Goal: Navigation & Orientation: Find specific page/section

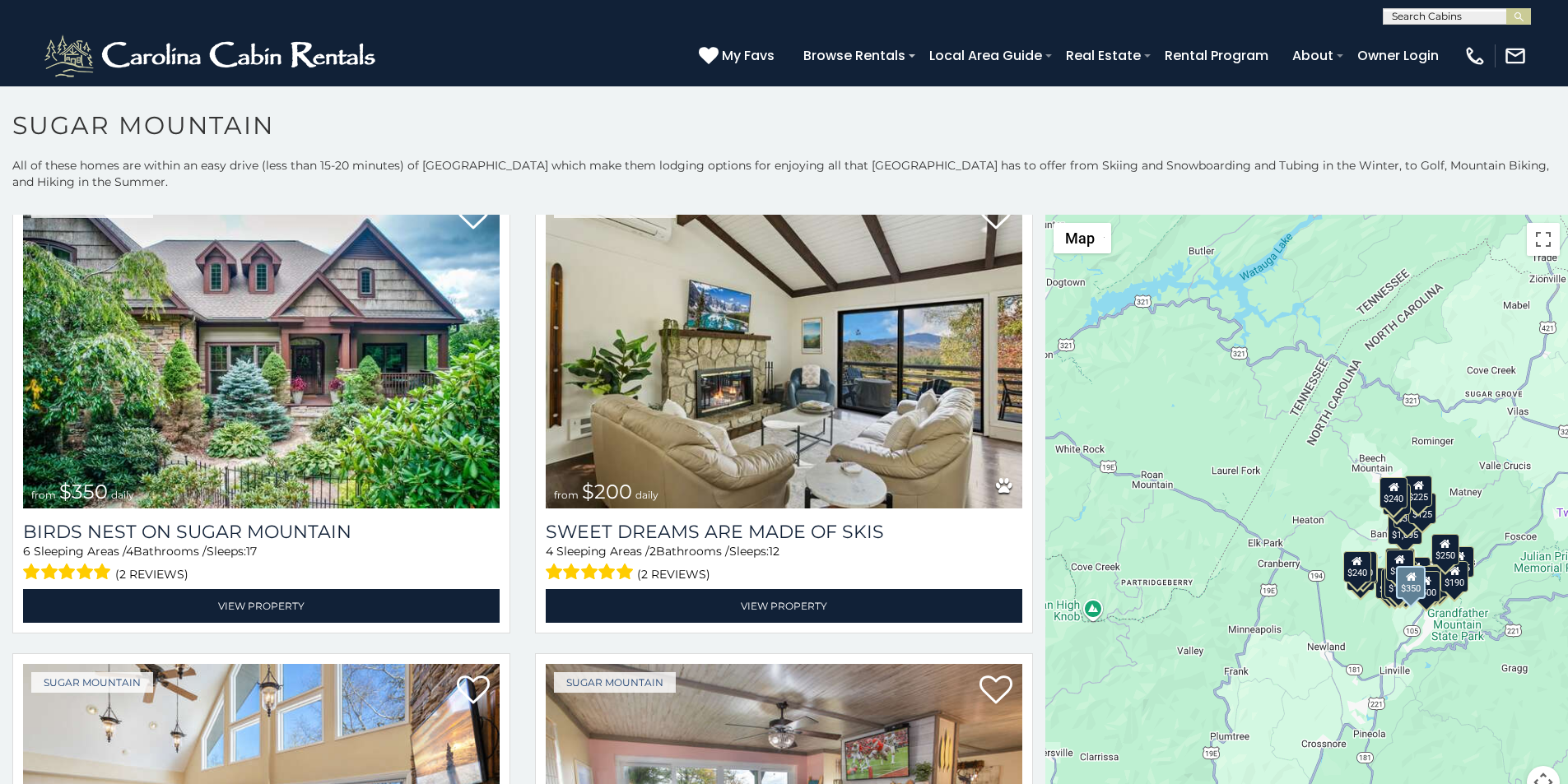
scroll to position [549, 0]
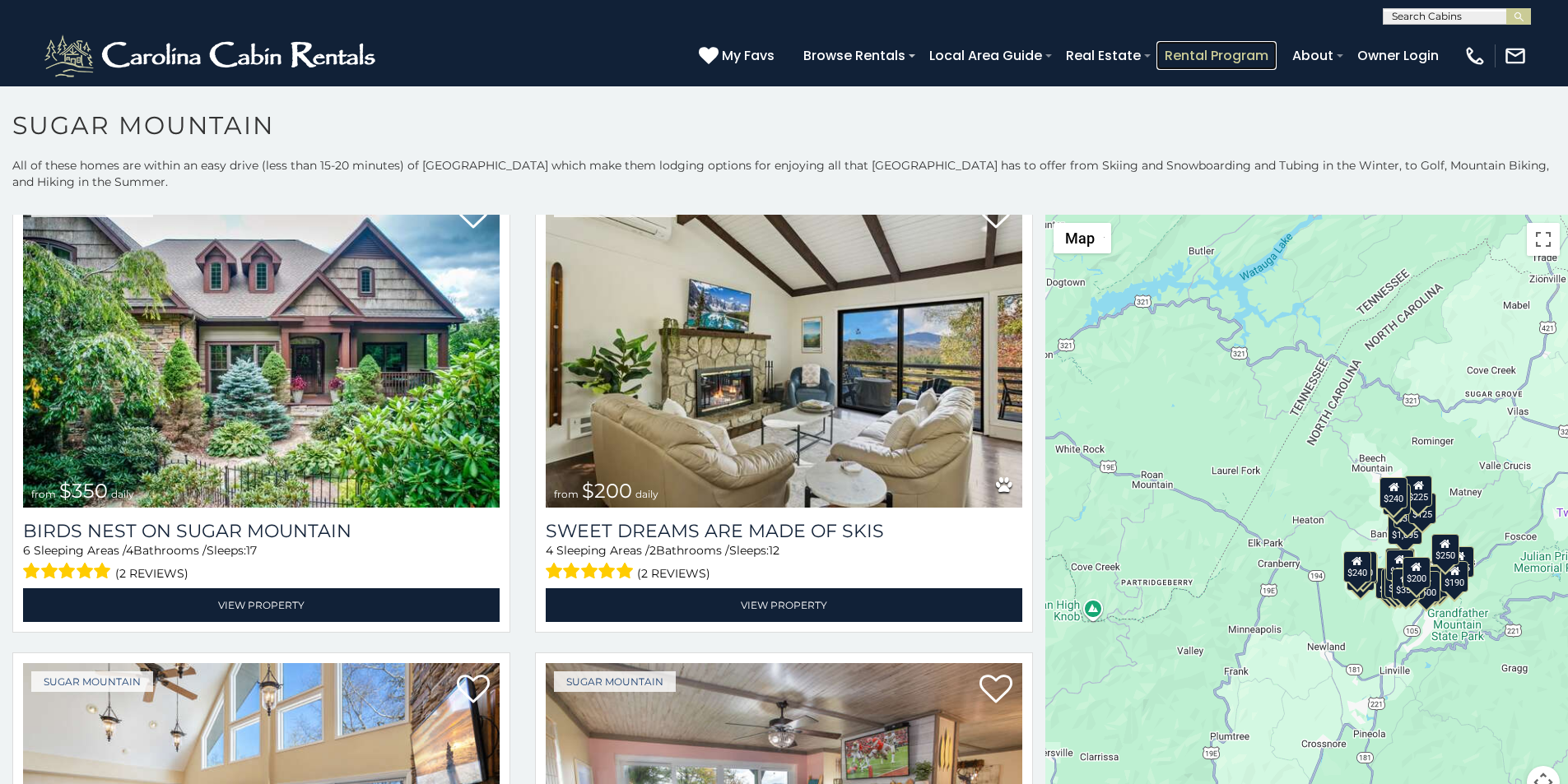
click at [1252, 46] on link "Rental Program" at bounding box center [1217, 56] width 121 height 29
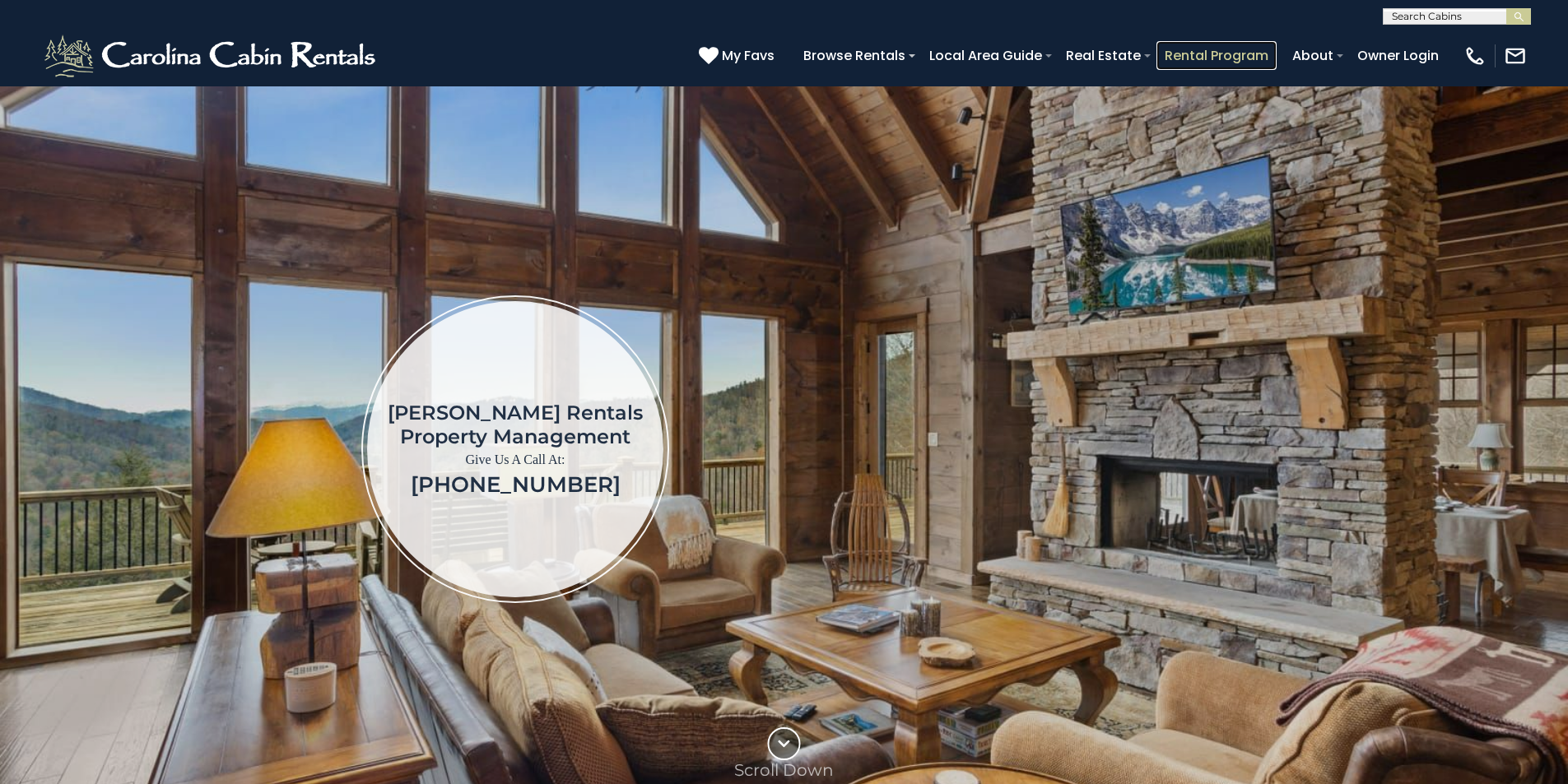
click at [1263, 46] on link "Rental Program" at bounding box center [1217, 56] width 121 height 29
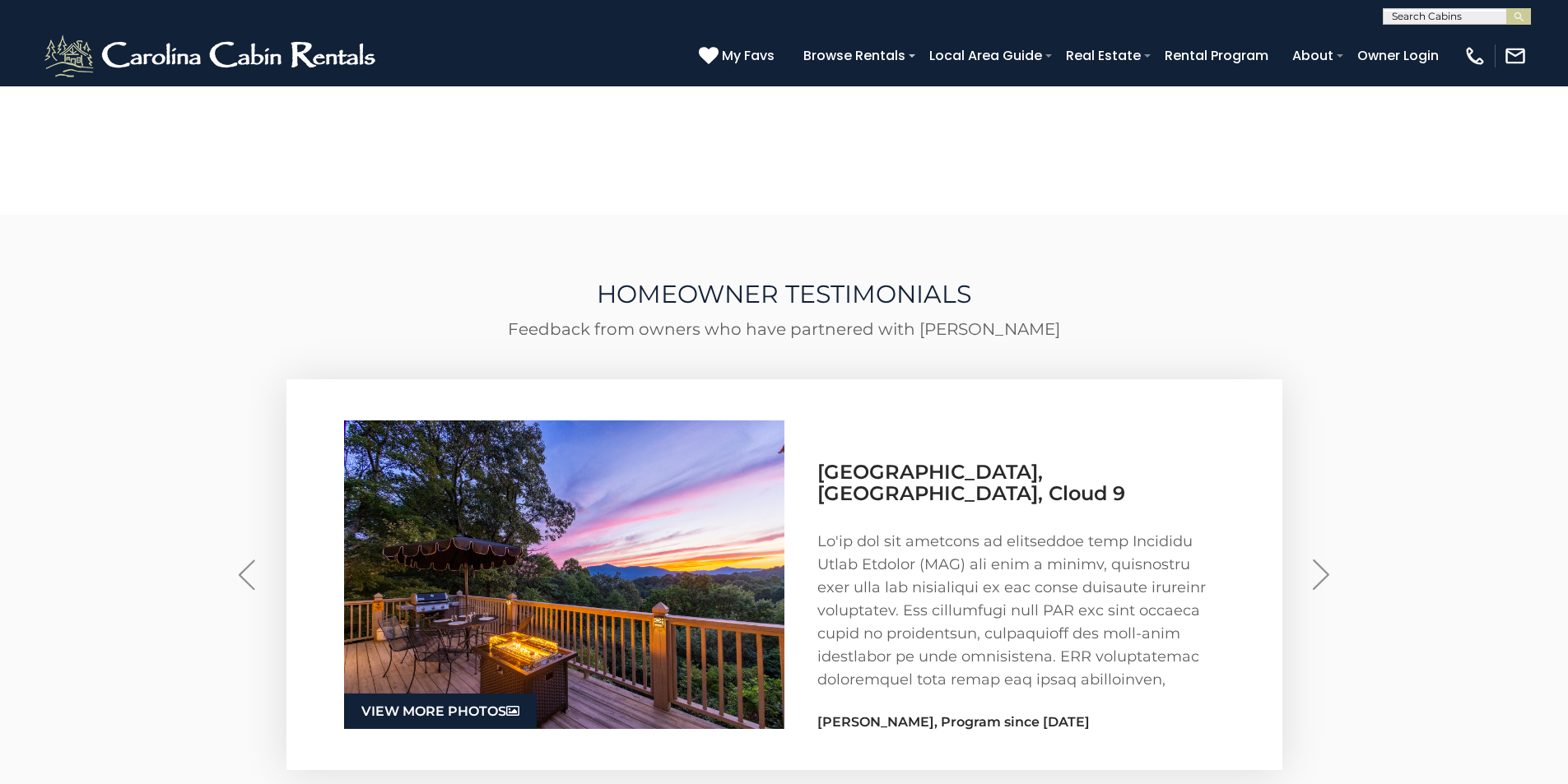
scroll to position [2364, 0]
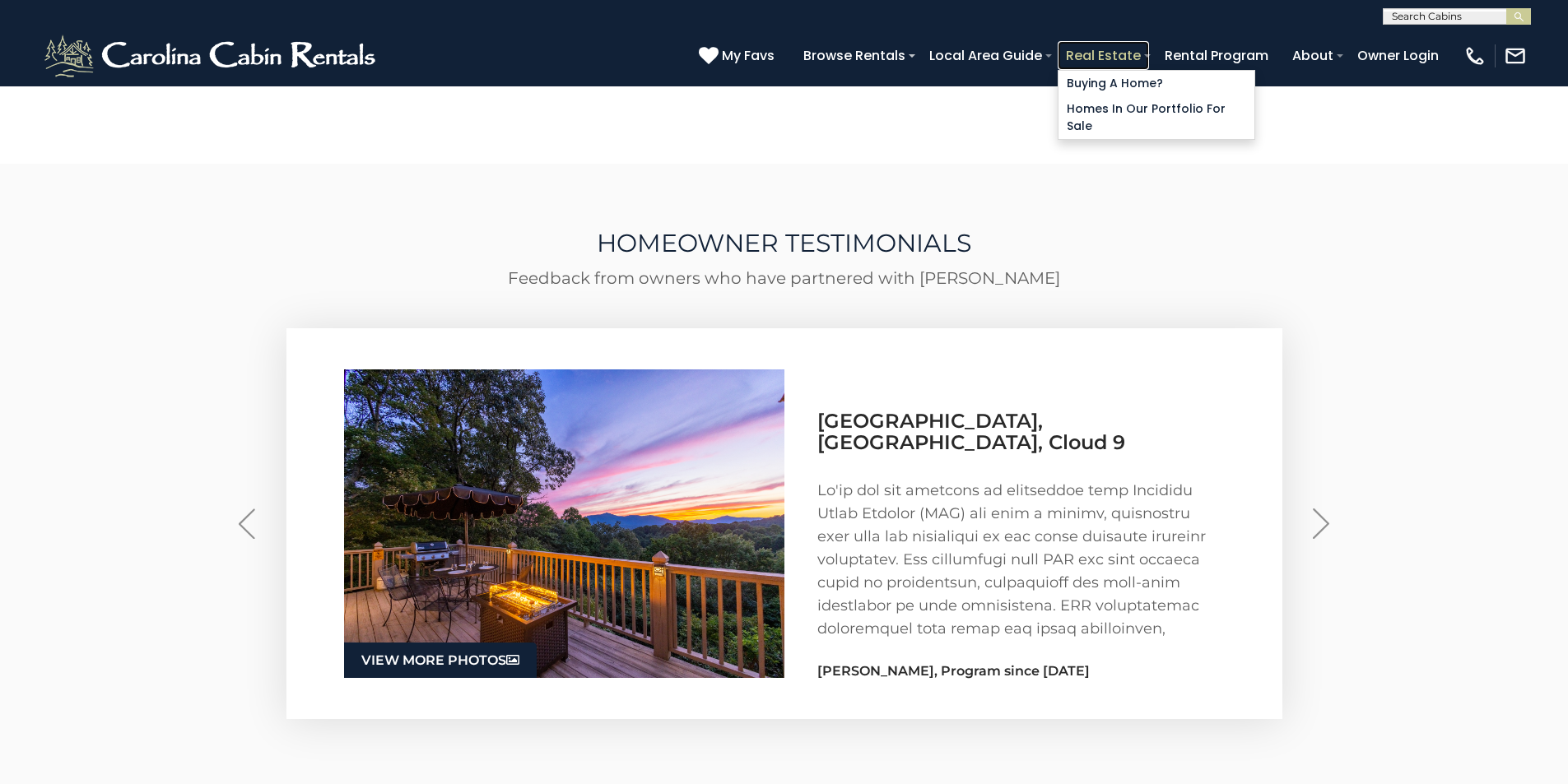
click at [1149, 45] on link "Real Estate" at bounding box center [1103, 56] width 91 height 29
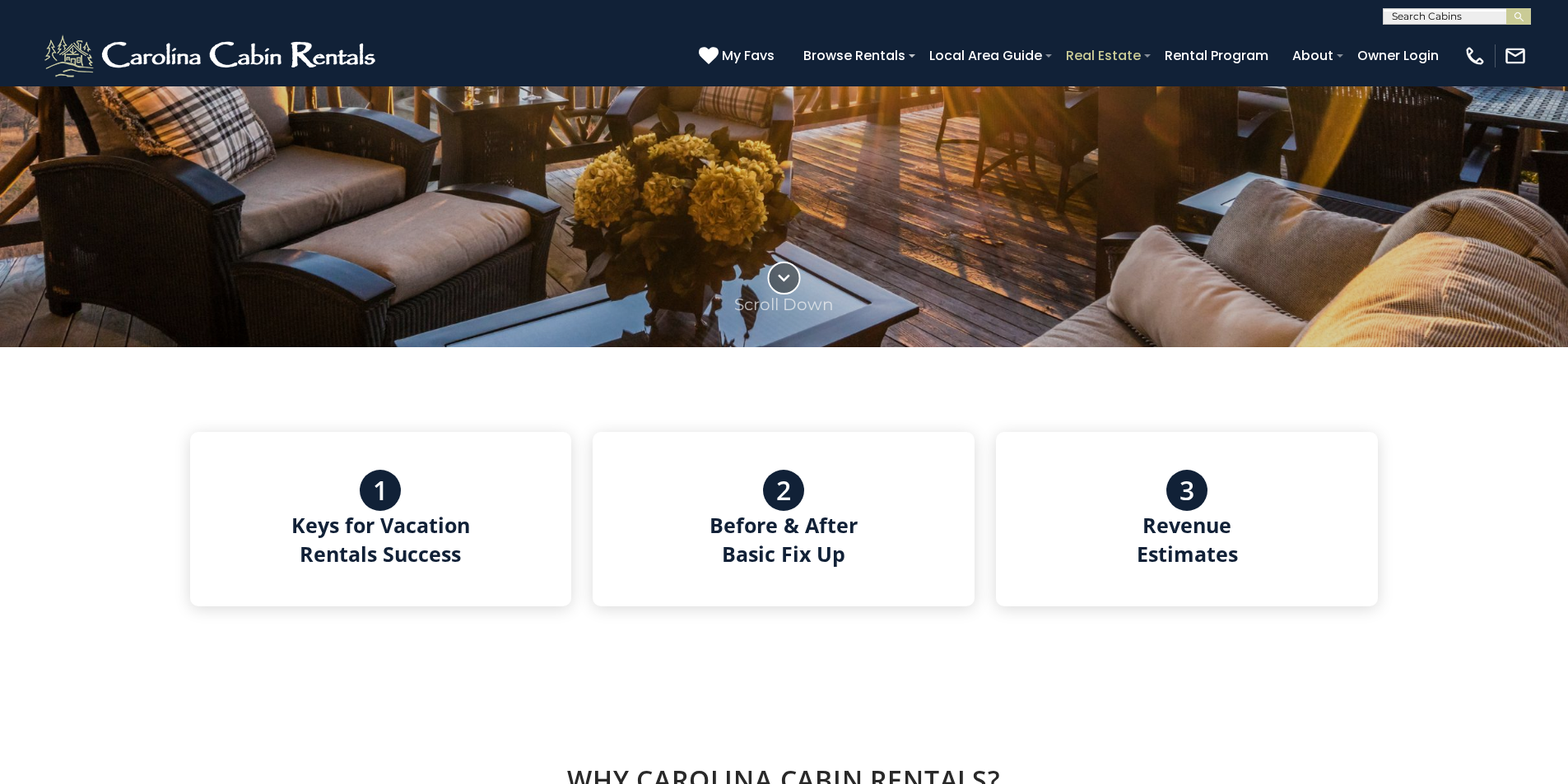
scroll to position [446, 0]
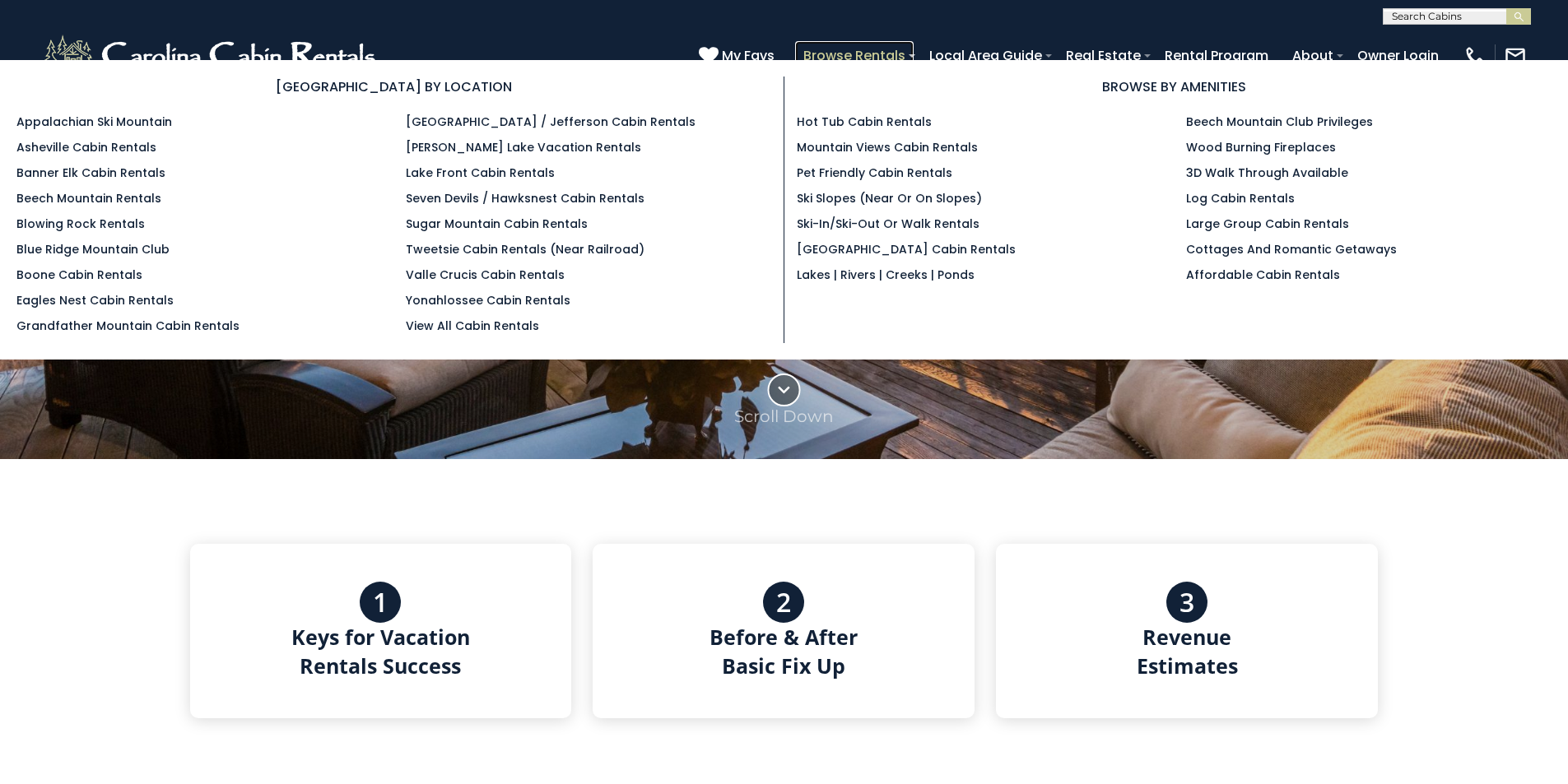
click at [913, 45] on link "Browse Rentals" at bounding box center [854, 56] width 119 height 29
